Goal: Navigation & Orientation: Find specific page/section

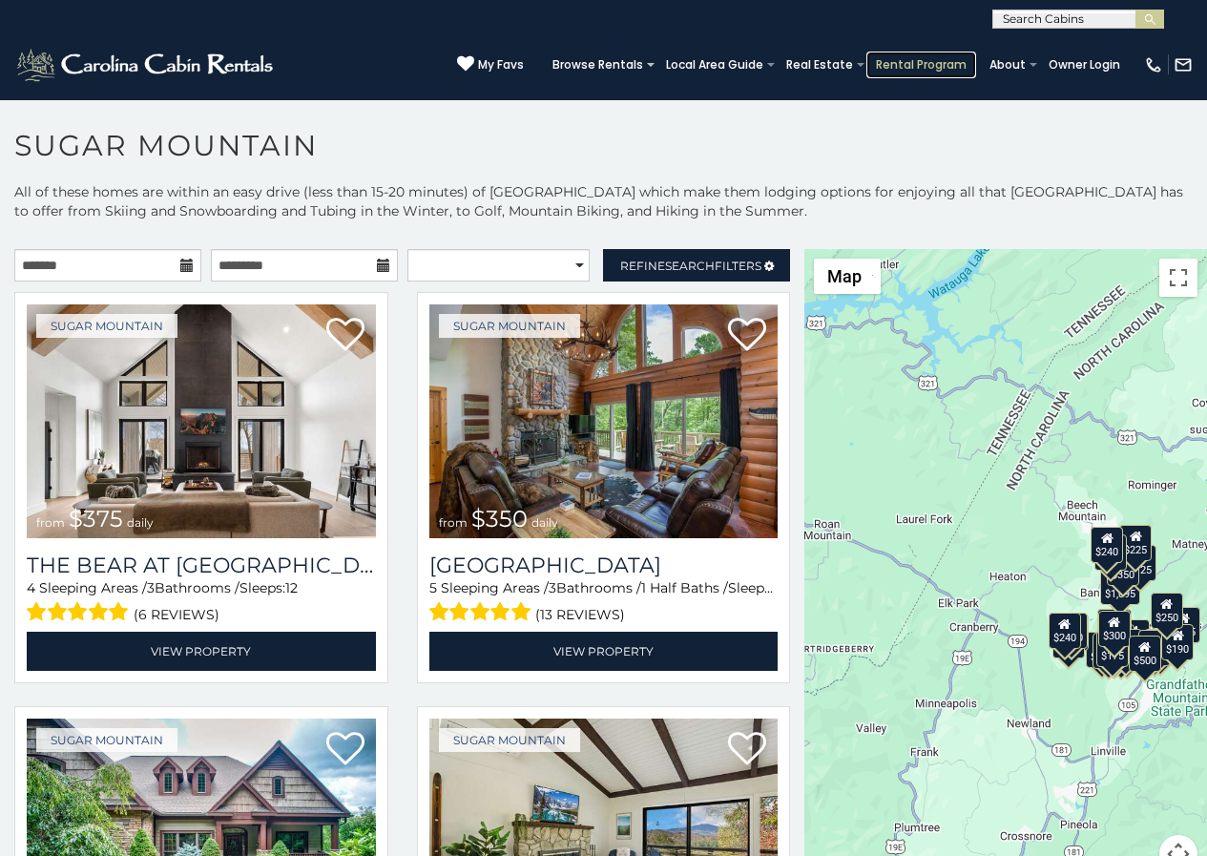
click at [921, 55] on link "Rental Program" at bounding box center [921, 65] width 110 height 27
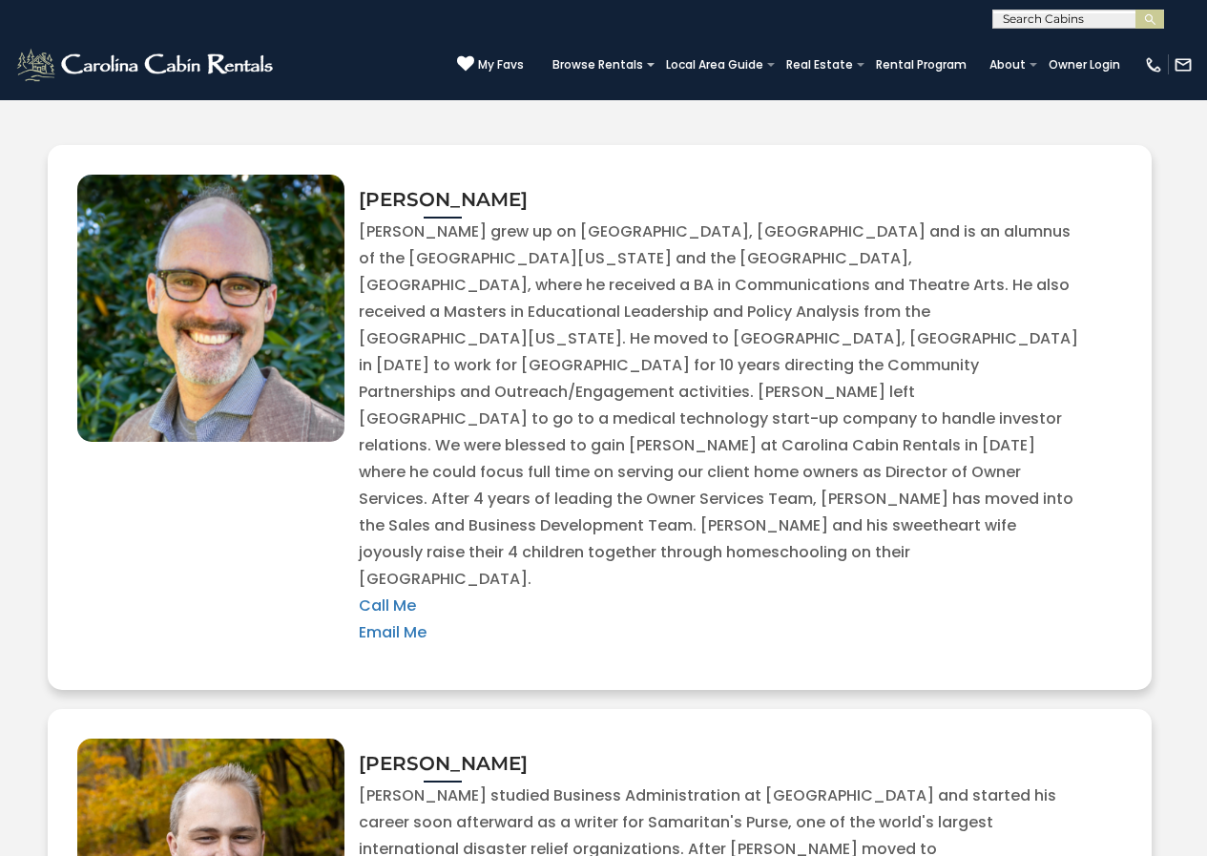
scroll to position [3778, 0]
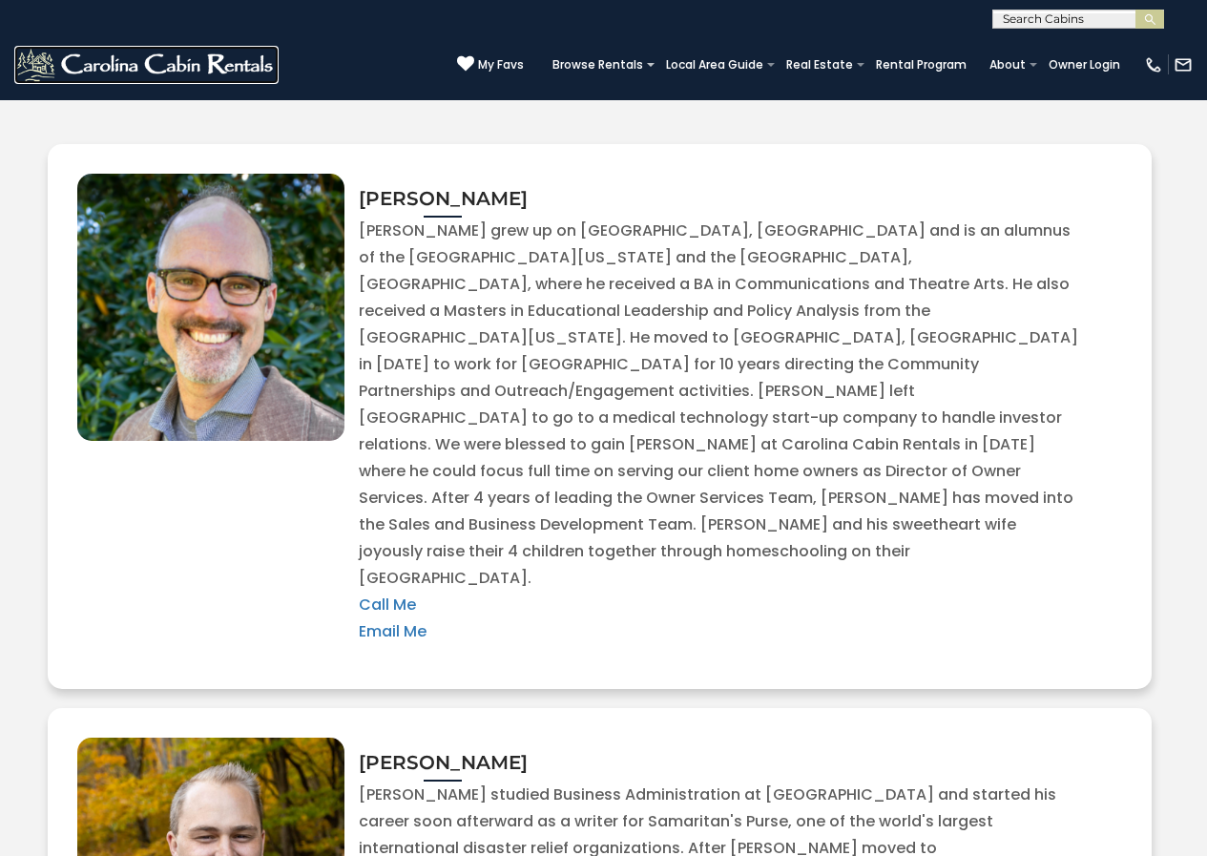
click at [48, 63] on img at bounding box center [146, 65] width 264 height 38
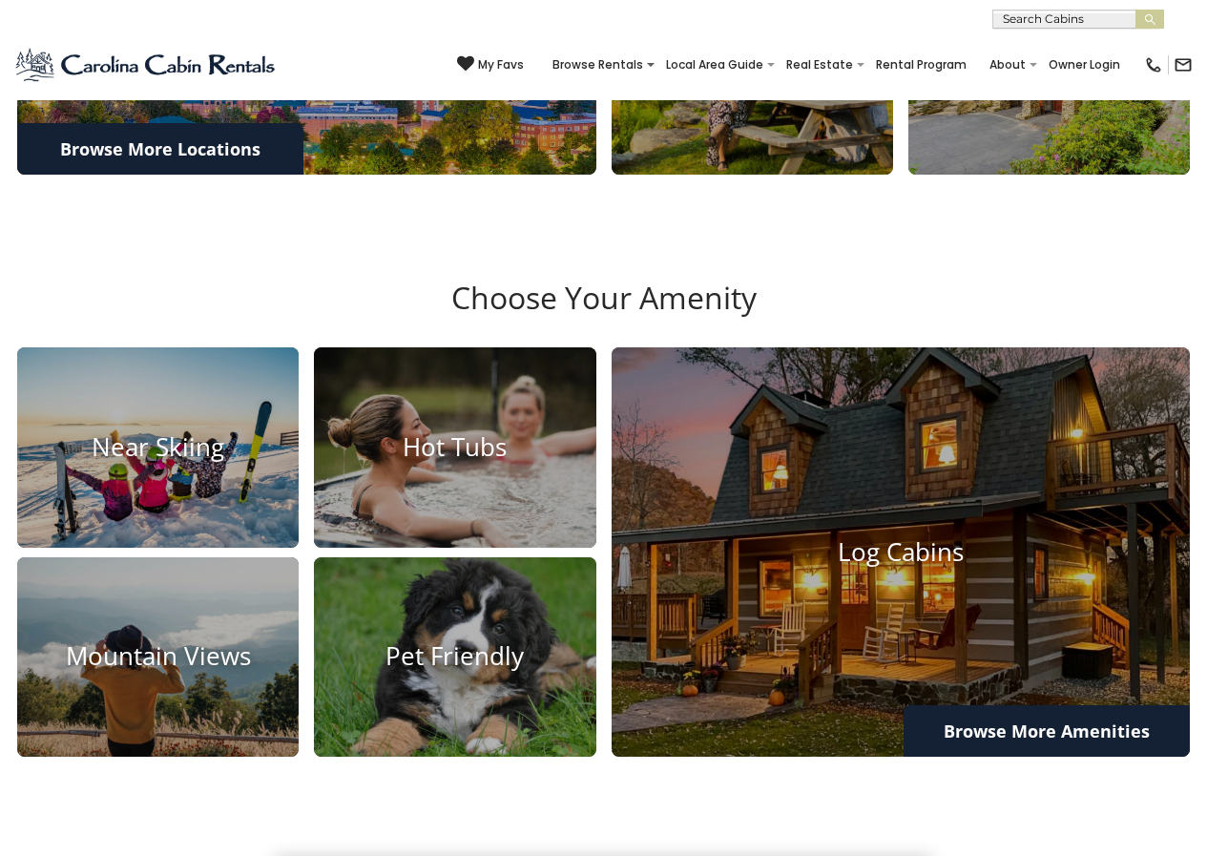
scroll to position [954, 0]
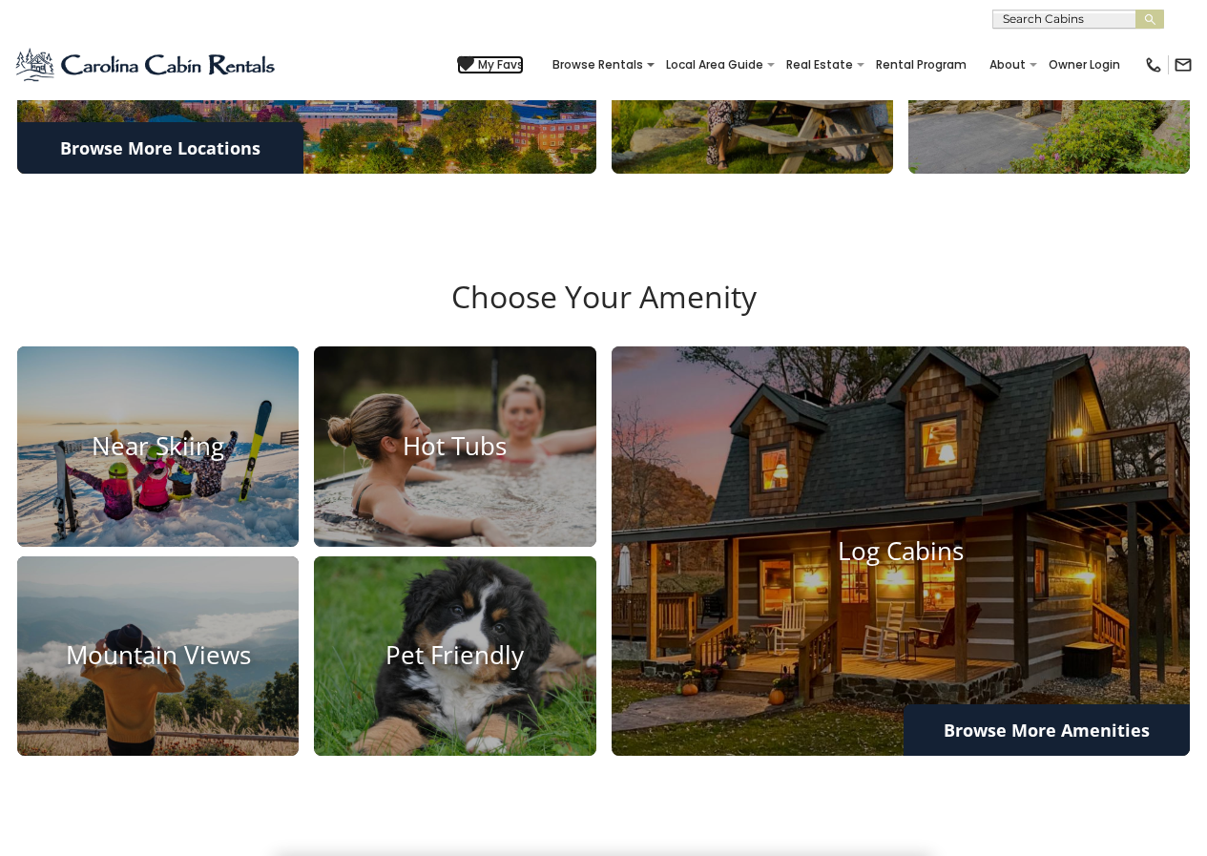
click at [474, 58] on icon at bounding box center [465, 63] width 17 height 17
